Goal: Answer question/provide support

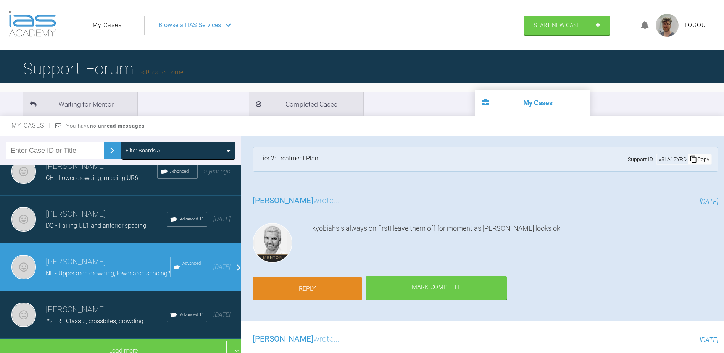
click at [328, 277] on link "Reply" at bounding box center [307, 289] width 109 height 24
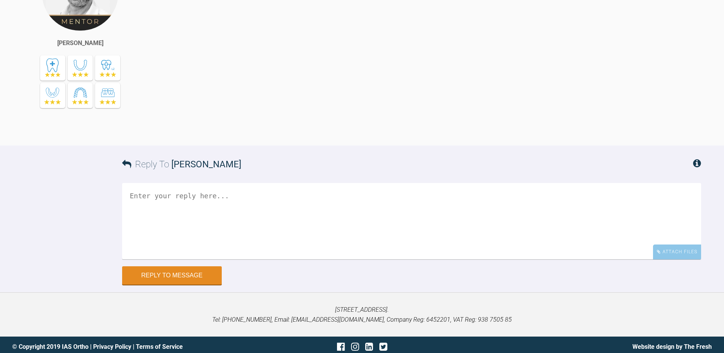
scroll to position [18673, 0]
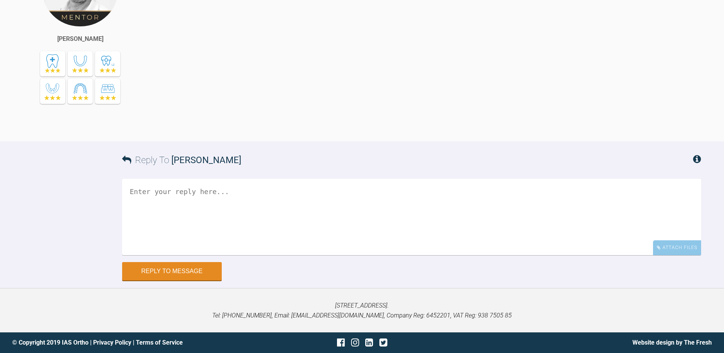
click at [303, 234] on textarea at bounding box center [411, 217] width 579 height 76
click at [671, 256] on div "Attach Files Drag and drop files here!" at bounding box center [411, 220] width 579 height 83
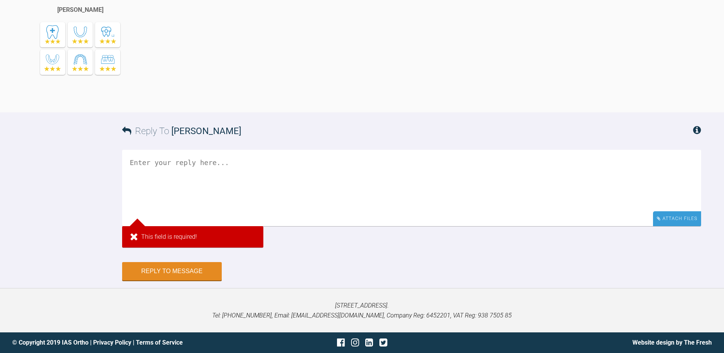
click at [673, 226] on div "Attach Files" at bounding box center [677, 218] width 48 height 15
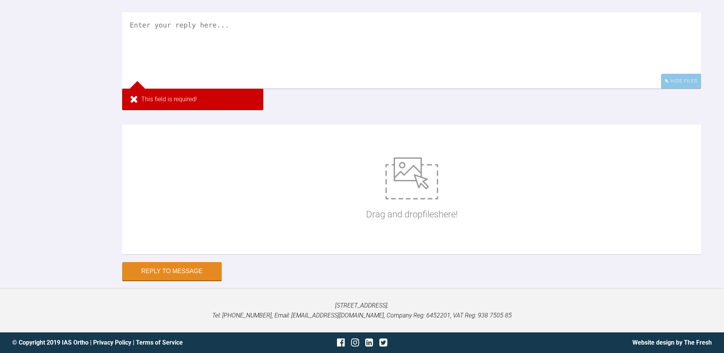
scroll to position [18821, 0]
click at [417, 221] on p "Drag and drop files here!" at bounding box center [412, 214] width 92 height 14
type input "C:\fakepath\DSC_0389.JPG"
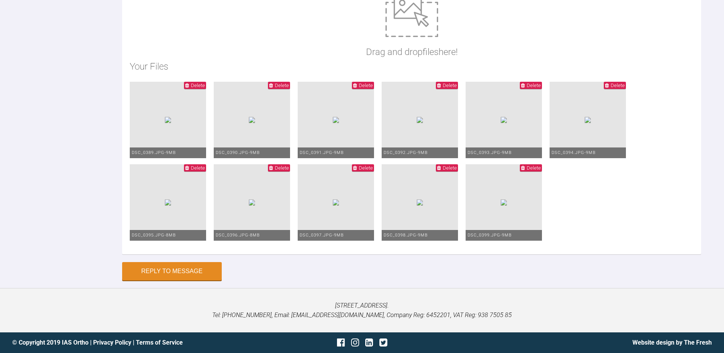
scroll to position [19012, 0]
click at [359, 171] on span "Delete" at bounding box center [366, 168] width 14 height 6
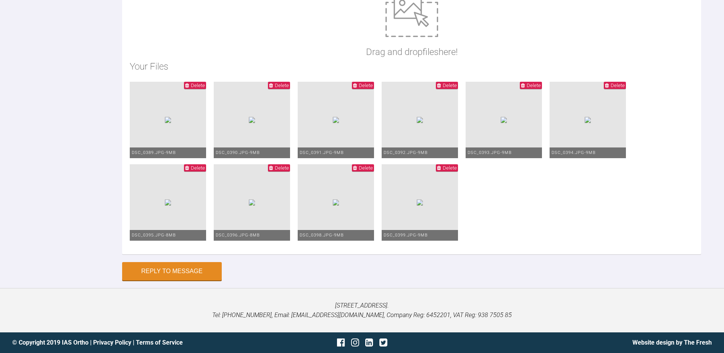
click at [359, 171] on span "Delete" at bounding box center [366, 168] width 14 height 6
